Goal: Check status

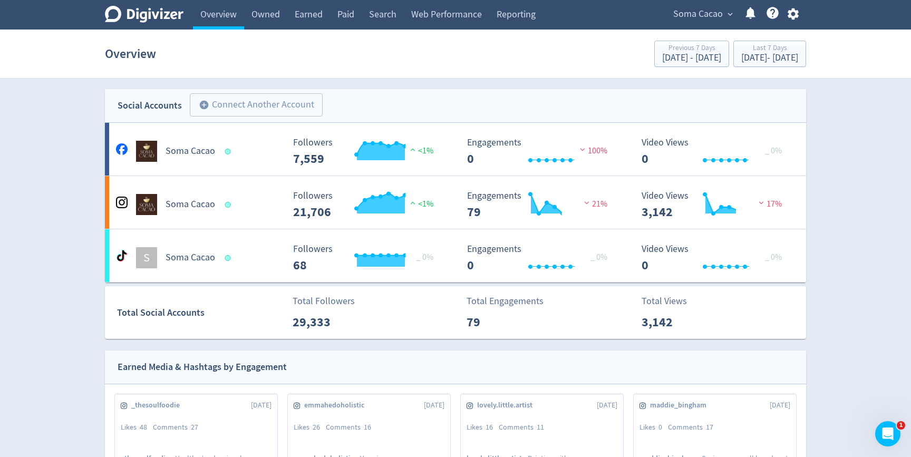
click at [695, 7] on span "Soma Cacao" at bounding box center [698, 14] width 50 height 17
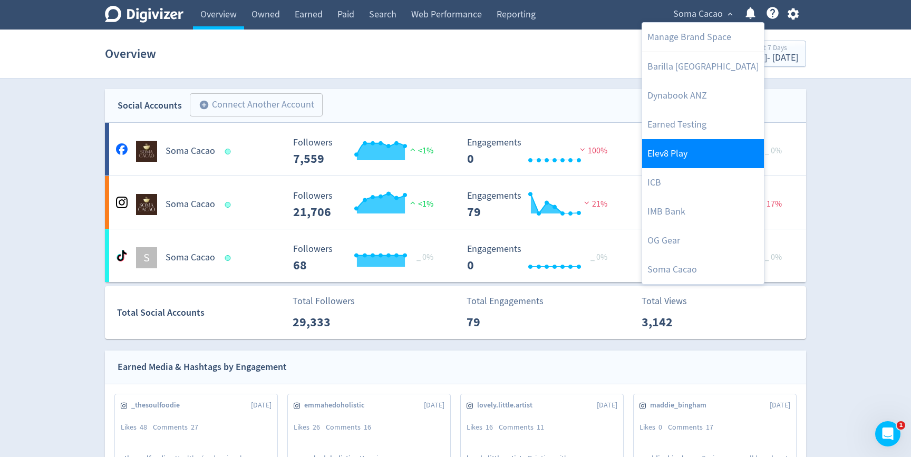
click at [700, 143] on link "Elev8 Play" at bounding box center [703, 153] width 122 height 29
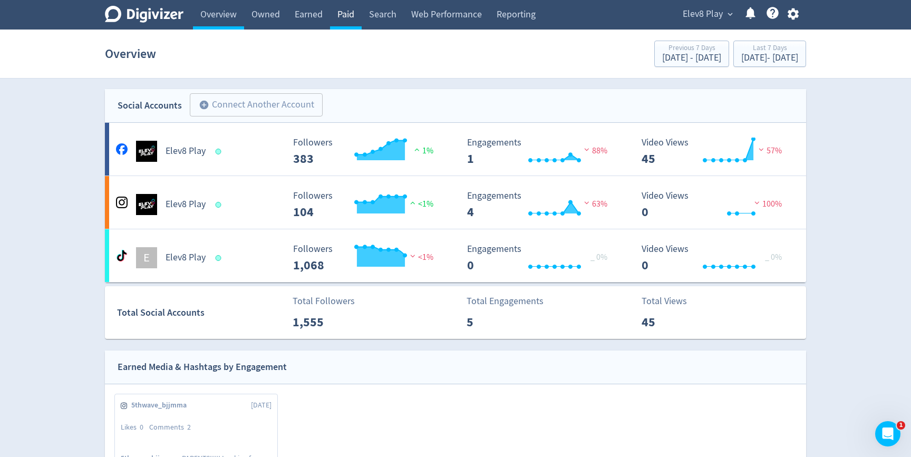
click at [354, 12] on link "Paid" at bounding box center [346, 15] width 32 height 30
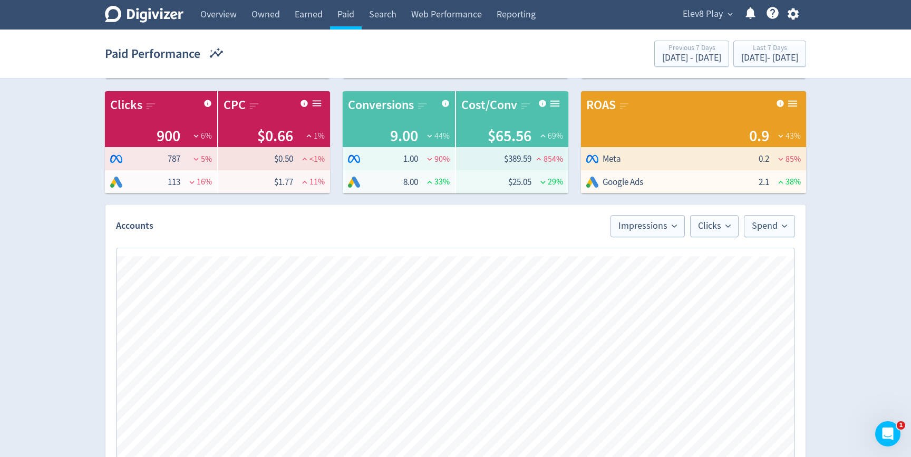
scroll to position [110, 0]
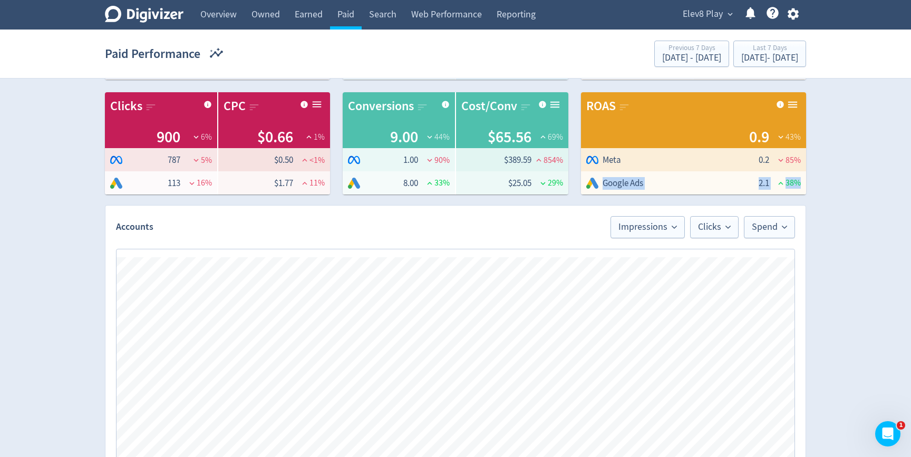
drag, startPoint x: 800, startPoint y: 183, endPoint x: 582, endPoint y: 187, distance: 218.2
click at [582, 187] on tr "Google Ads 2.1 38 %" at bounding box center [693, 182] width 225 height 23
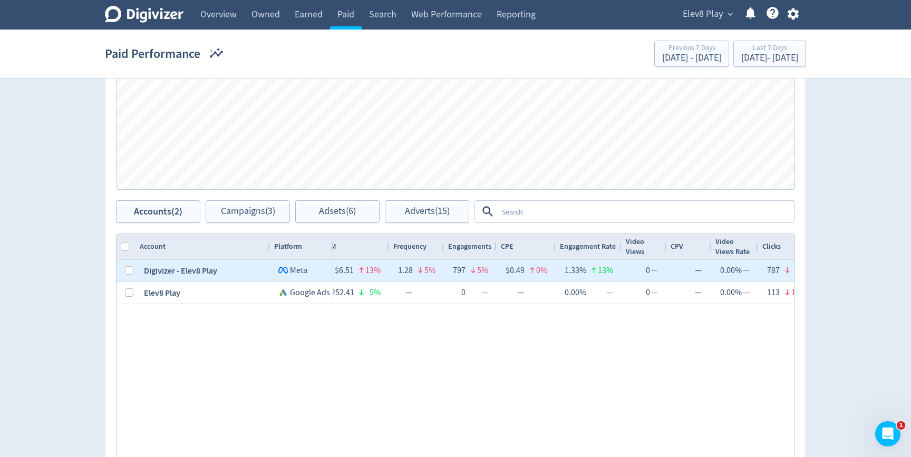
scroll to position [0, 0]
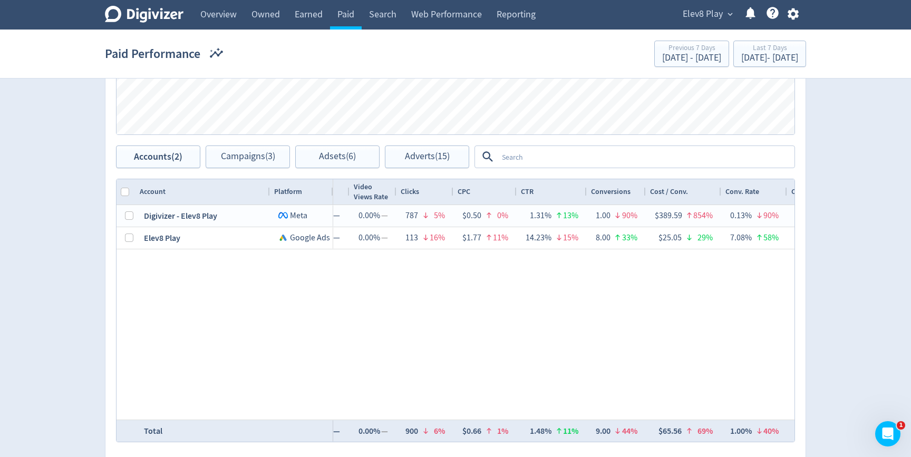
scroll to position [436, 0]
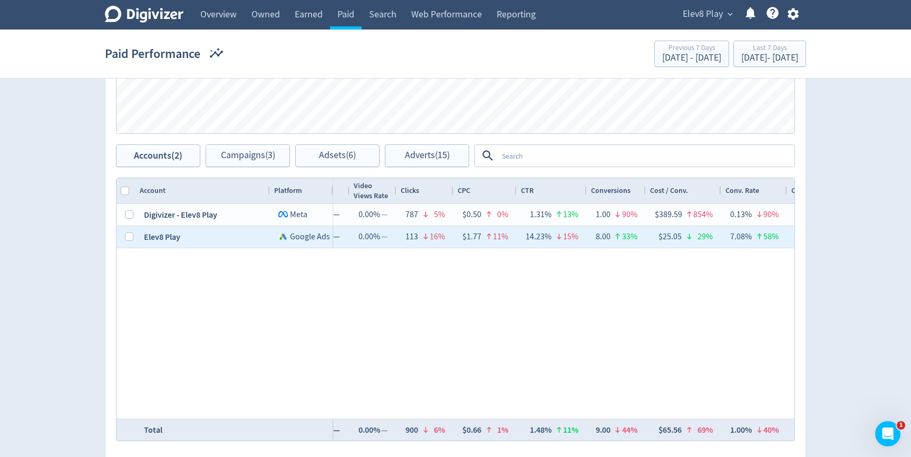
click at [133, 244] on div at bounding box center [125, 237] width 19 height 22
click at [130, 238] on input "Press Space to toggle row selection (unchecked)" at bounding box center [129, 236] width 8 height 8
checkbox input "true"
checkbox input "false"
click at [234, 153] on span "Campaigns (2)" at bounding box center [248, 156] width 54 height 10
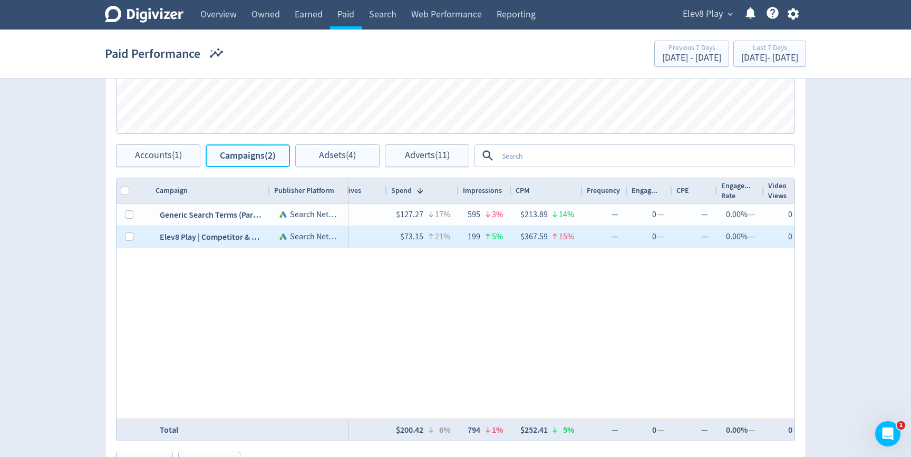
scroll to position [0, 167]
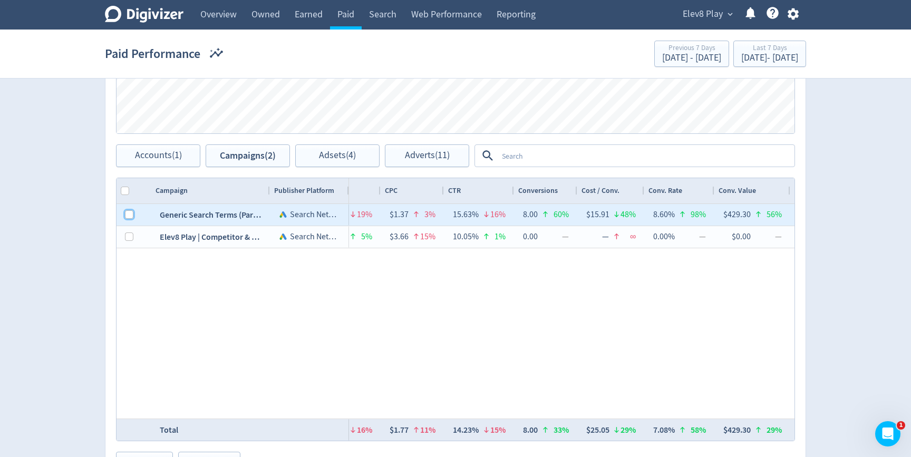
click at [128, 212] on input "Press Space to toggle row selection (unchecked)" at bounding box center [129, 214] width 8 height 8
checkbox input "true"
checkbox input "false"
click at [350, 155] on span "Adsets (2)" at bounding box center [337, 156] width 37 height 10
